Goal: Find specific page/section

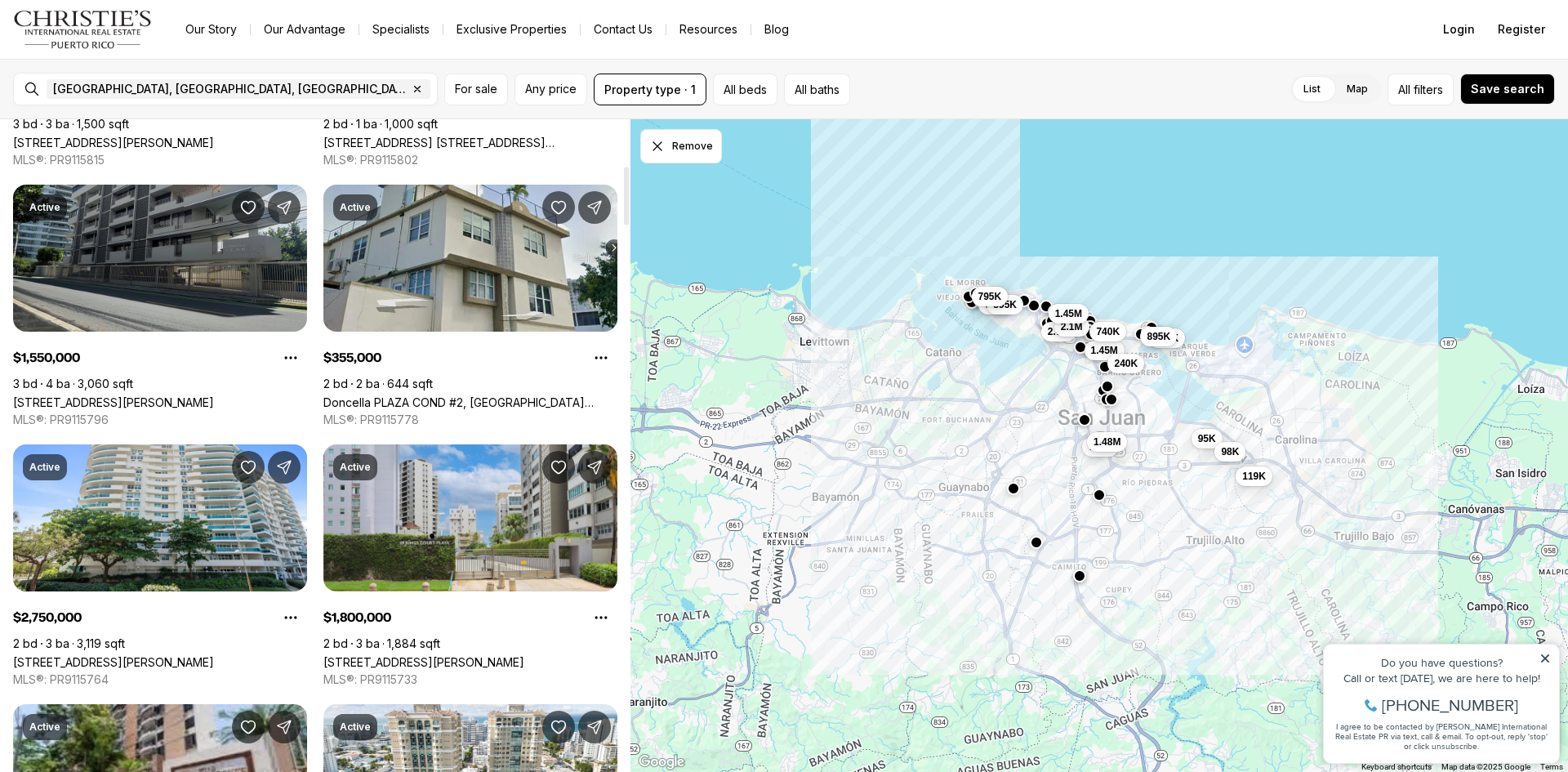
scroll to position [490, 0]
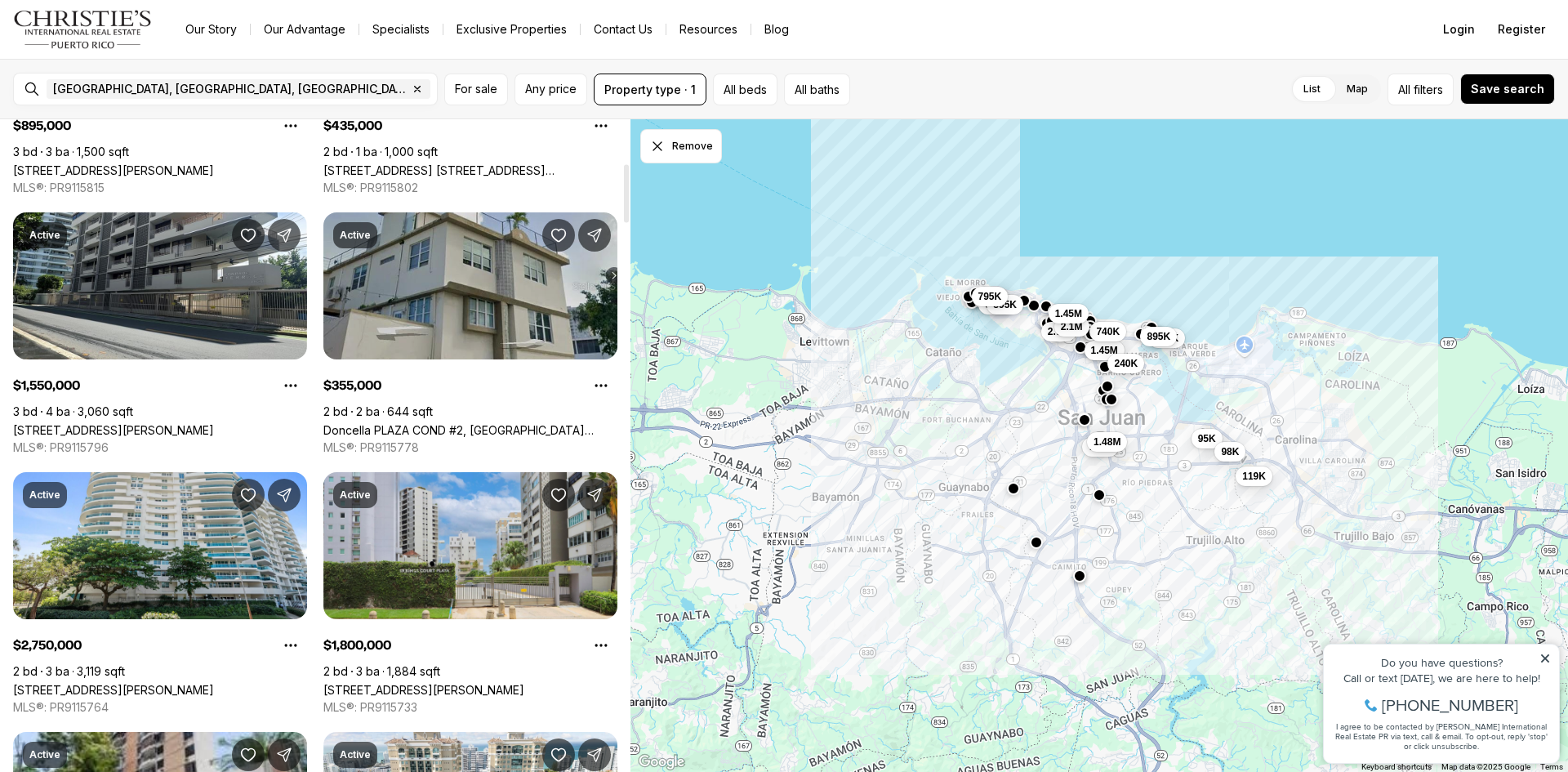
click at [406, 423] on link "Doncella PLAZA COND #2, [GEOGRAPHIC_DATA][PERSON_NAME], 00901" at bounding box center [471, 430] width 294 height 14
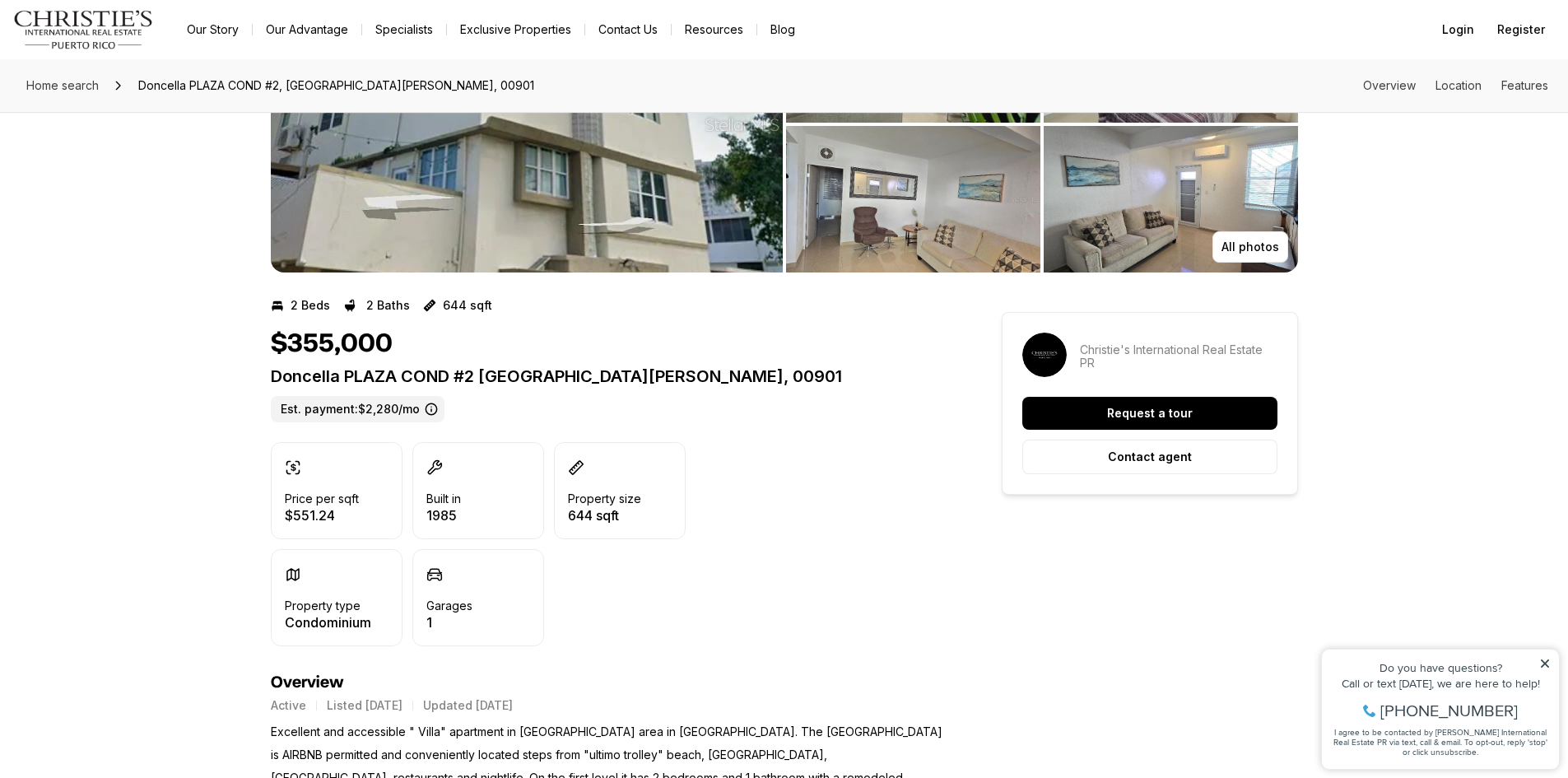
scroll to position [164, 0]
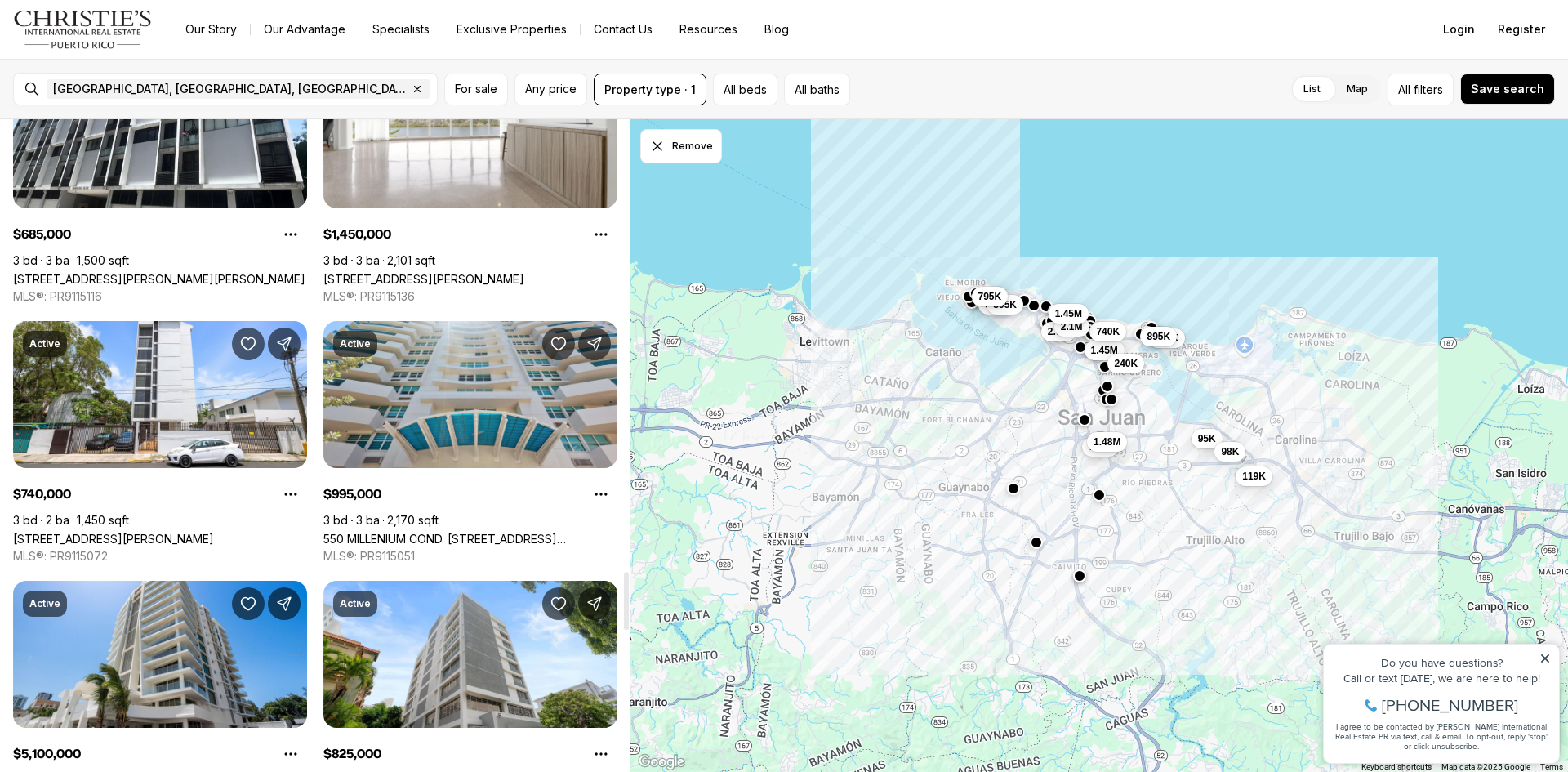
scroll to position [5067, 0]
